Goal: Information Seeking & Learning: Understand process/instructions

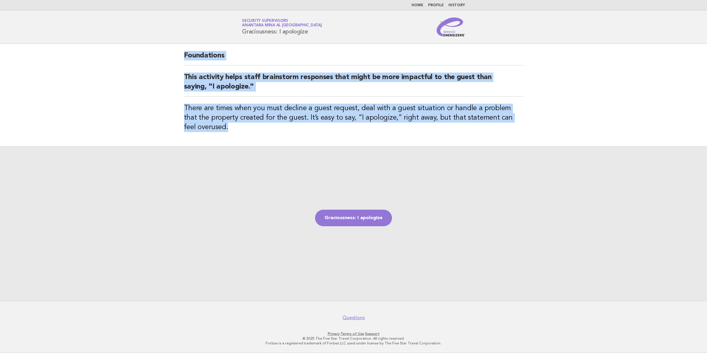
drag, startPoint x: 185, startPoint y: 55, endPoint x: 223, endPoint y: 132, distance: 85.8
click at [223, 132] on div "Foundations This activity helps staff brainstorm responses that might be more i…" at bounding box center [353, 95] width 353 height 102
copy div "Foundations This activity helps staff brainstorm responses that might be more i…"
click at [358, 214] on link "Graciousness: I apologize" at bounding box center [353, 217] width 77 height 17
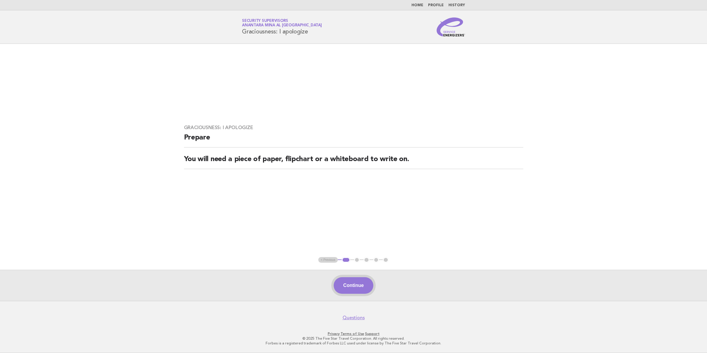
click at [364, 292] on button "Continue" at bounding box center [353, 285] width 39 height 17
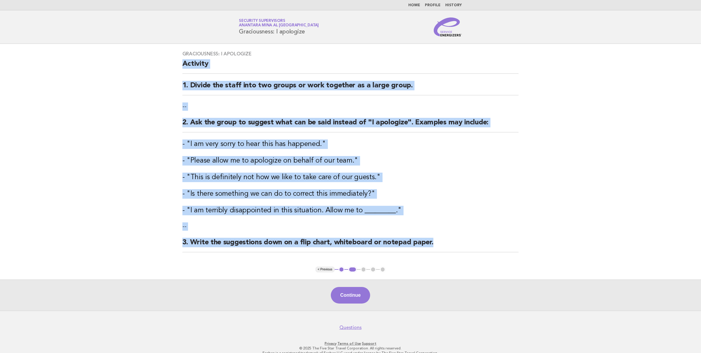
drag, startPoint x: 182, startPoint y: 64, endPoint x: 438, endPoint y: 237, distance: 309.3
click at [438, 237] on div "Graciousness: I apologize Activity 1. Divide the staff into two groups or work …" at bounding box center [350, 155] width 351 height 222
copy div "Activity 1. Divide the staff into two groups or work together as a large group.…"
click at [353, 298] on button "Continue" at bounding box center [350, 295] width 39 height 17
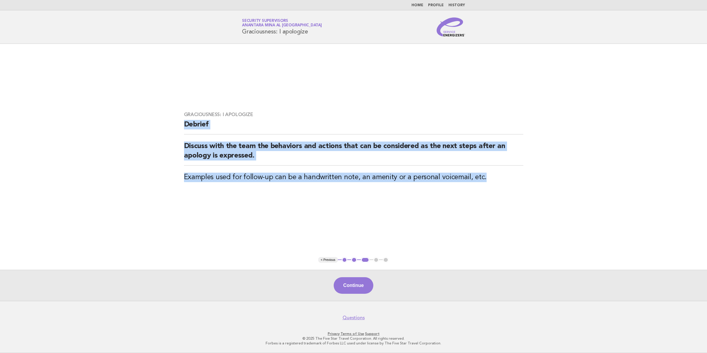
drag, startPoint x: 184, startPoint y: 123, endPoint x: 493, endPoint y: 174, distance: 312.9
click at [493, 174] on div "Graciousness: I apologize Debrief Discuss with the team the behaviors and actio…" at bounding box center [353, 150] width 353 height 92
copy div "Debrief Discuss with the team the behaviors and actions that can be considered …"
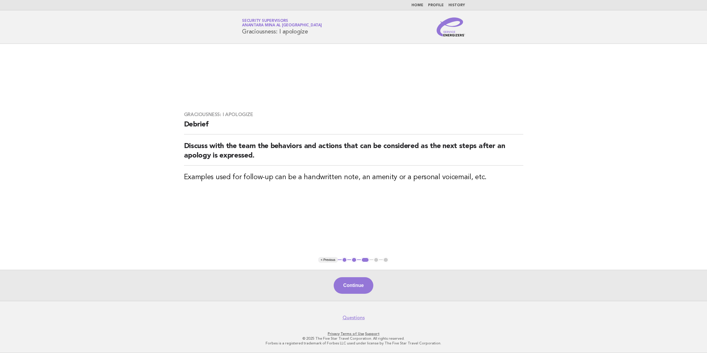
drag, startPoint x: 308, startPoint y: 31, endPoint x: 297, endPoint y: 36, distance: 11.7
click at [307, 31] on h1 "Service Energizers Security Supervisors Anantara Mina al Arab Ras Al Khaimah Re…" at bounding box center [282, 26] width 80 height 15
drag, startPoint x: 242, startPoint y: 32, endPoint x: 311, endPoint y: 31, distance: 68.9
click at [311, 31] on h1 "Service Energizers Security Supervisors Anantara Mina al Arab Ras Al Khaimah Re…" at bounding box center [282, 26] width 80 height 15
copy h1 "Graciousness: I apologize"
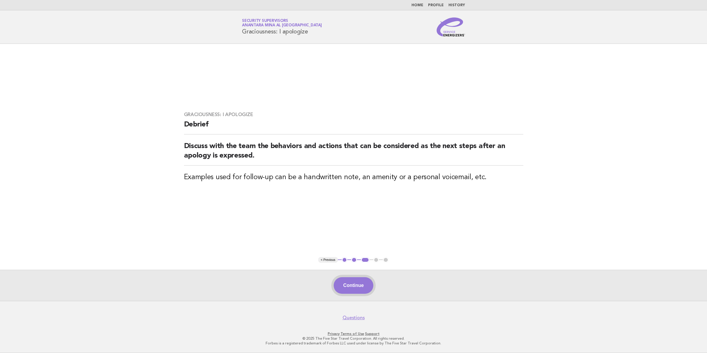
click at [373, 282] on button "Continue" at bounding box center [353, 285] width 39 height 17
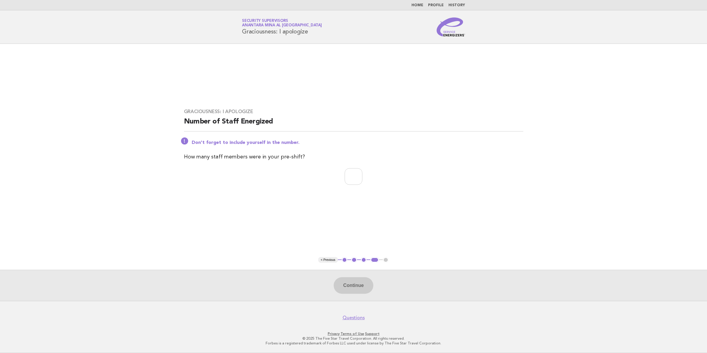
click at [349, 165] on div "Graciousness: I apologize Number of Staff Energized Don't forget to include you…" at bounding box center [353, 149] width 353 height 97
click at [349, 172] on input "number" at bounding box center [354, 176] width 18 height 17
type input "**"
click at [347, 292] on button "Continue" at bounding box center [353, 285] width 39 height 17
